Goal: Register for event/course

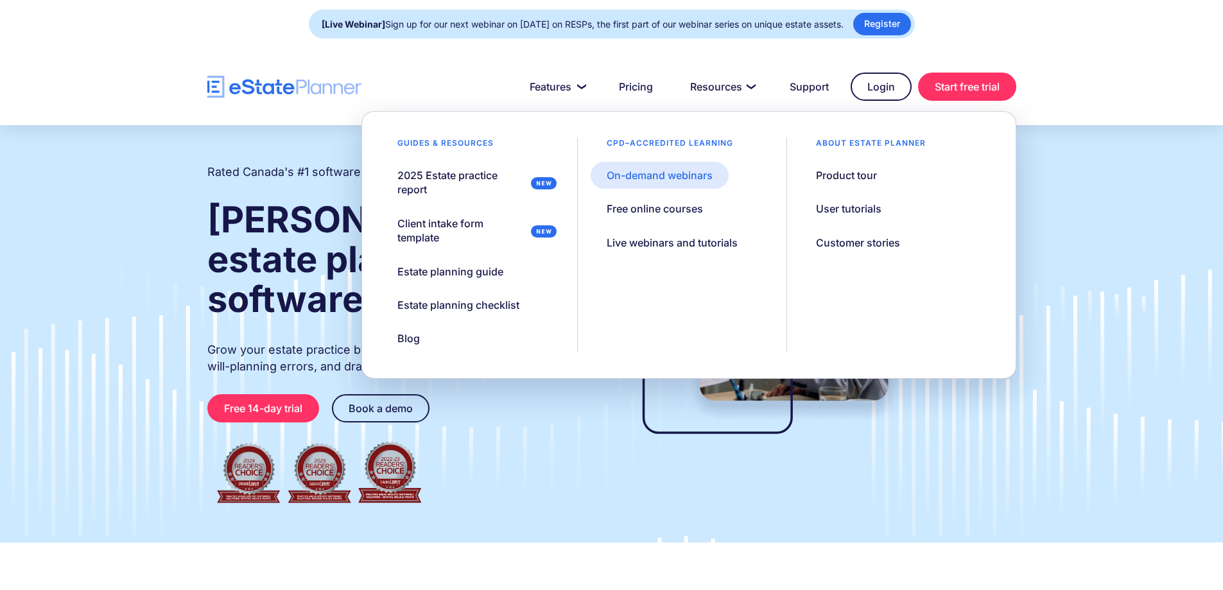
click at [680, 174] on div "On-demand webinars" at bounding box center [660, 175] width 106 height 14
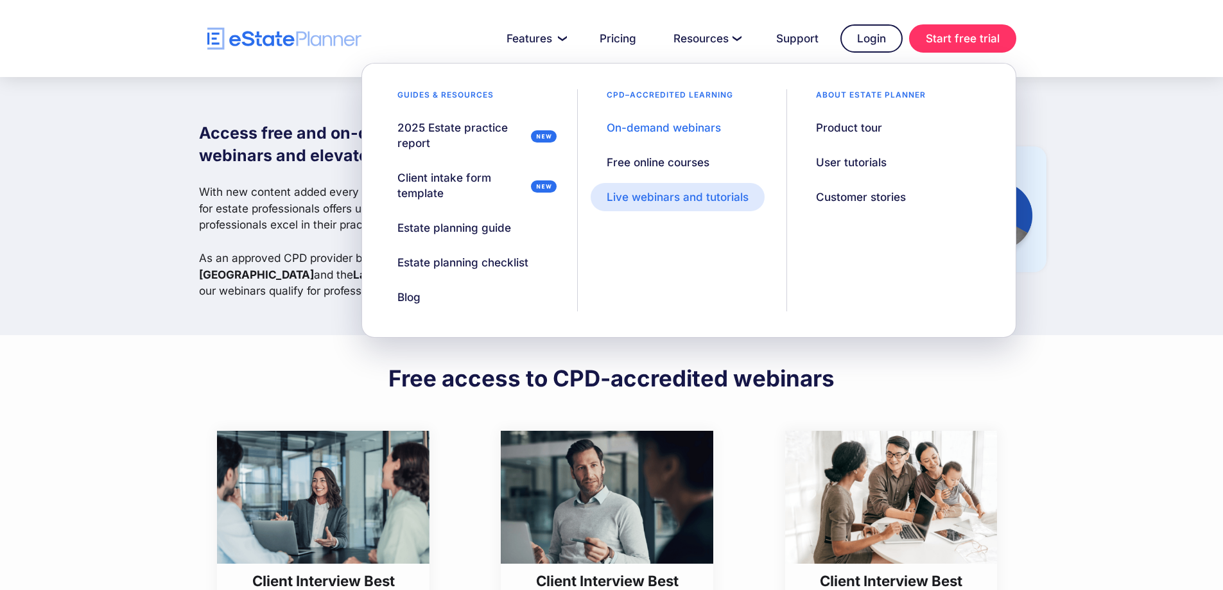
click at [689, 191] on div "Live webinars and tutorials" at bounding box center [678, 196] width 142 height 15
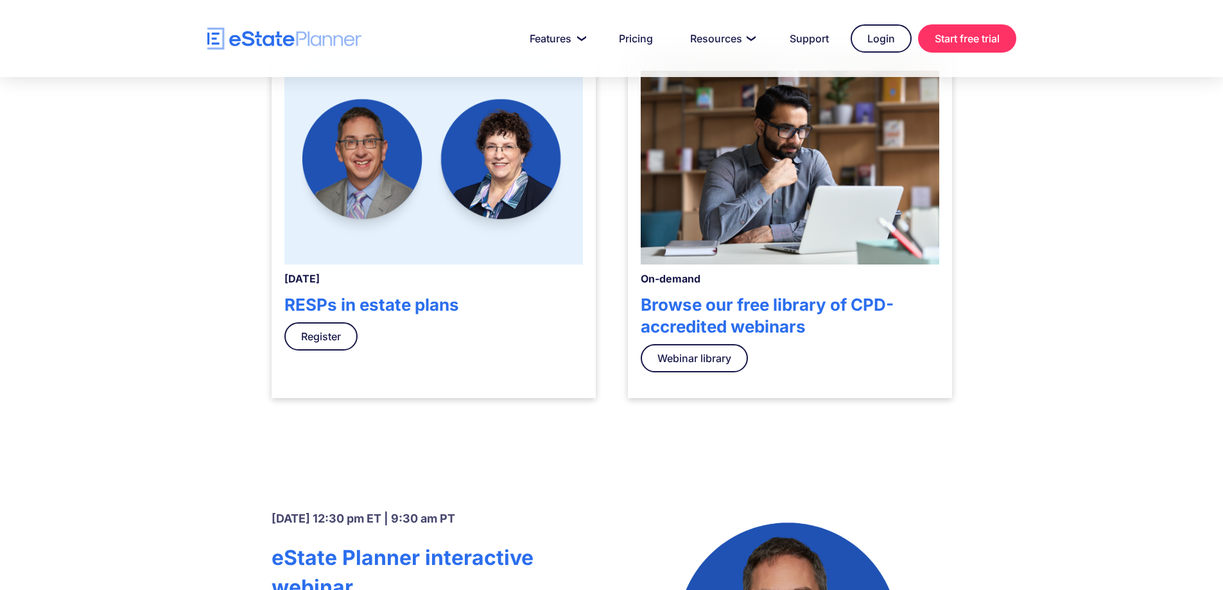
scroll to position [449, 0]
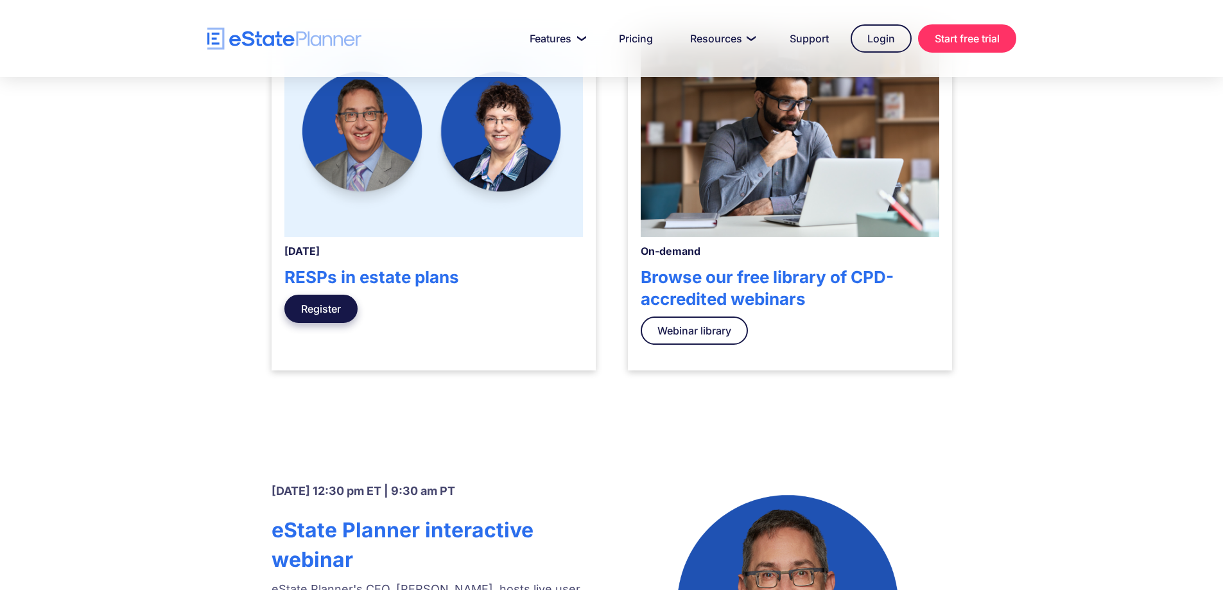
click at [329, 316] on link "Register" at bounding box center [320, 309] width 73 height 28
